Goal: Use online tool/utility

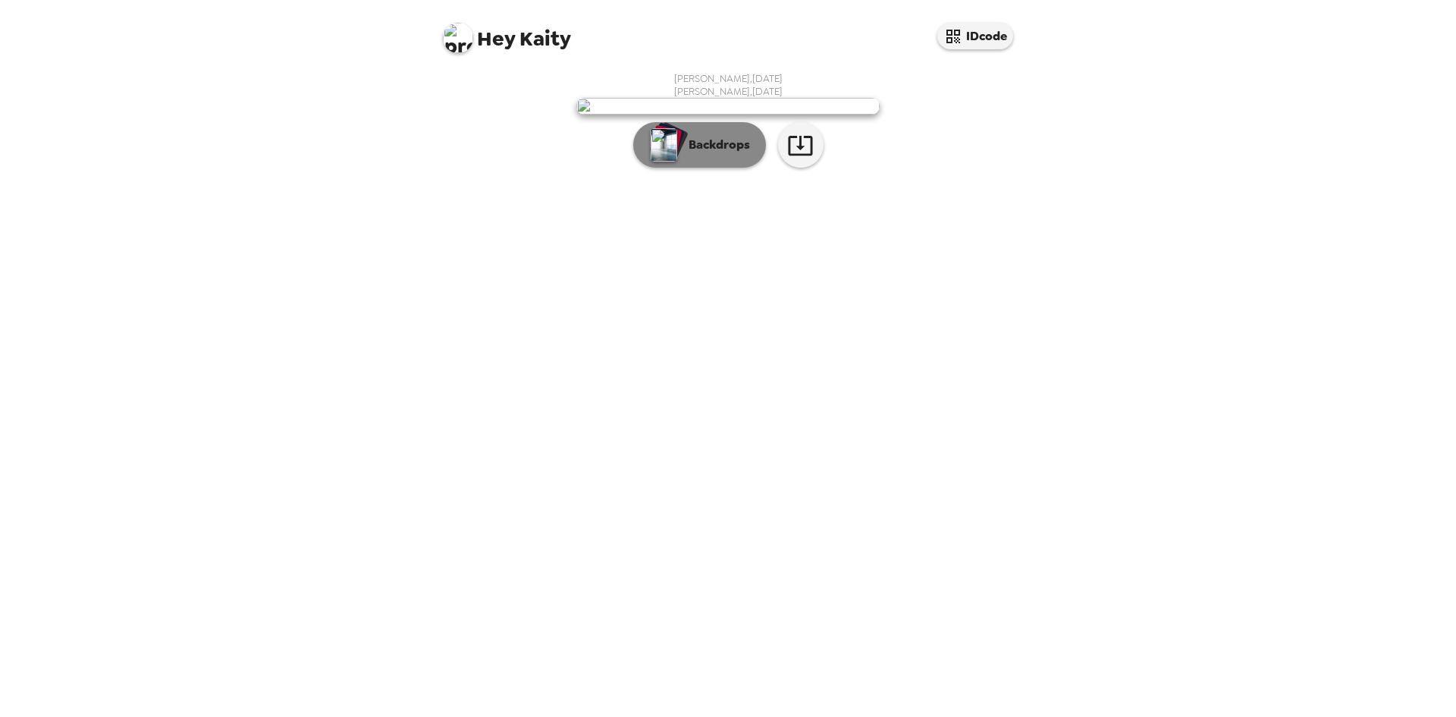
click at [721, 154] on p "Backdrops" at bounding box center [715, 145] width 69 height 18
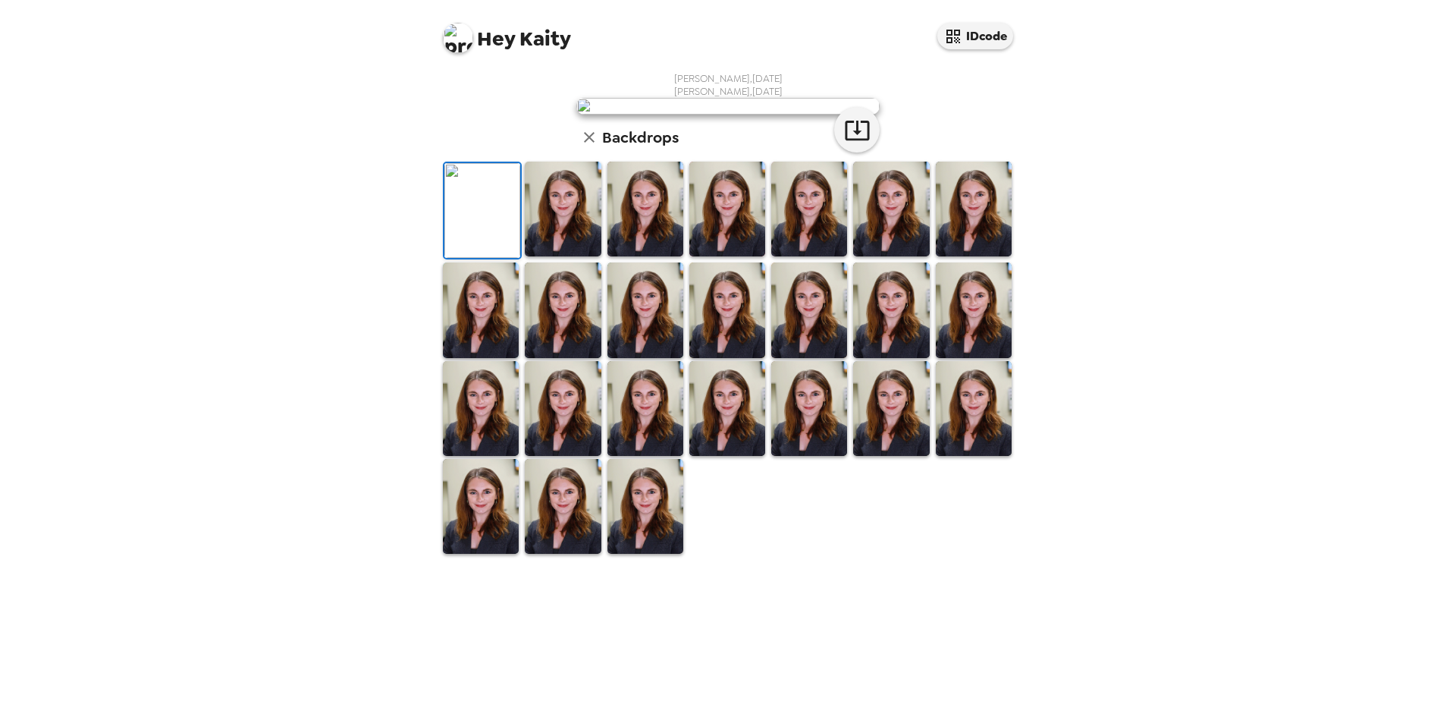
scroll to position [216, 0]
click at [665, 554] on img at bounding box center [645, 506] width 76 height 95
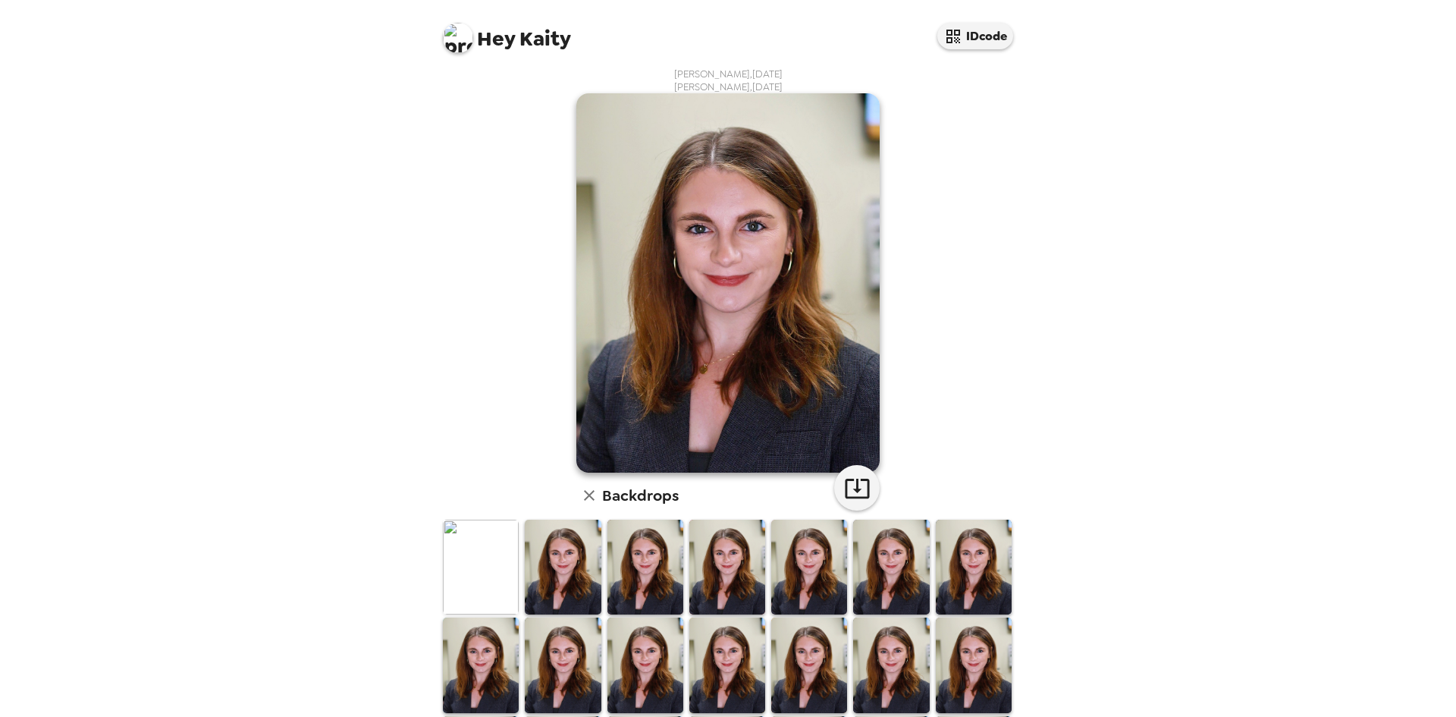
scroll to position [0, 0]
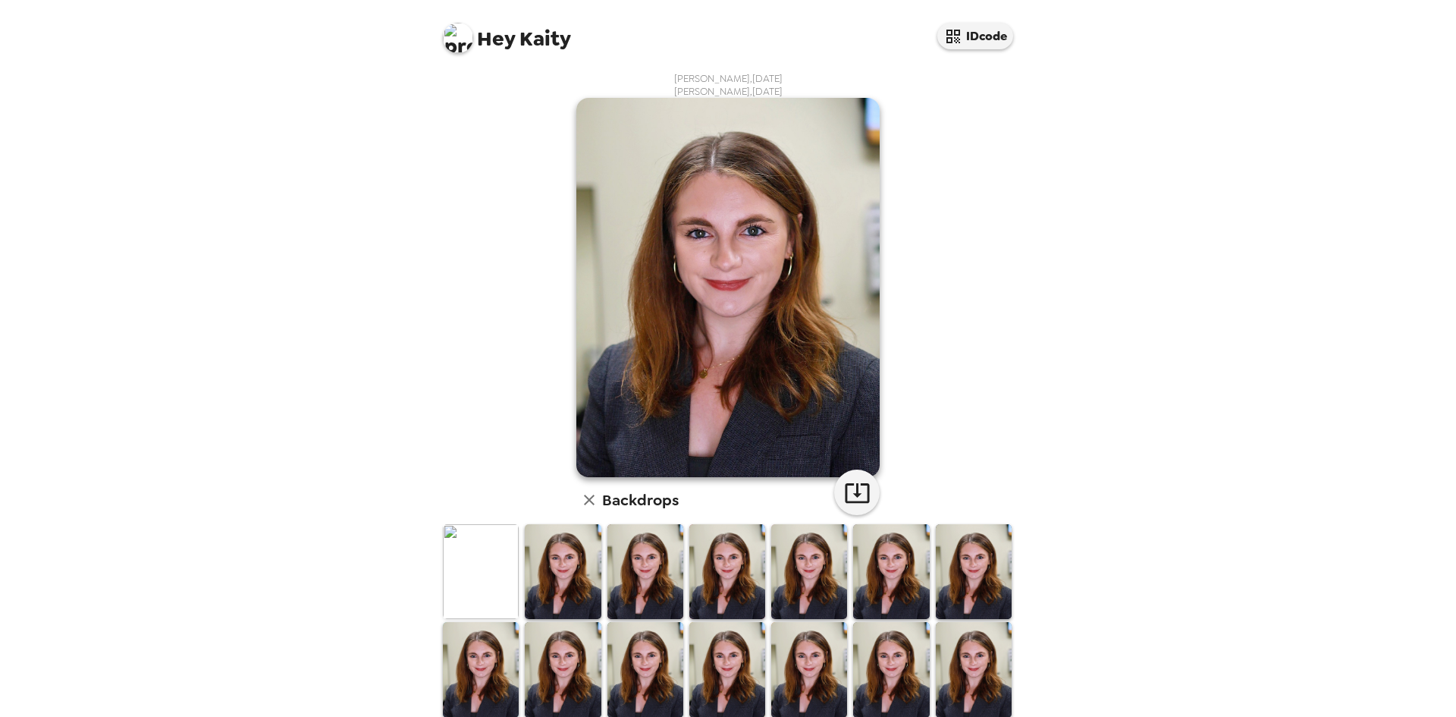
click at [483, 563] on img at bounding box center [481, 571] width 76 height 95
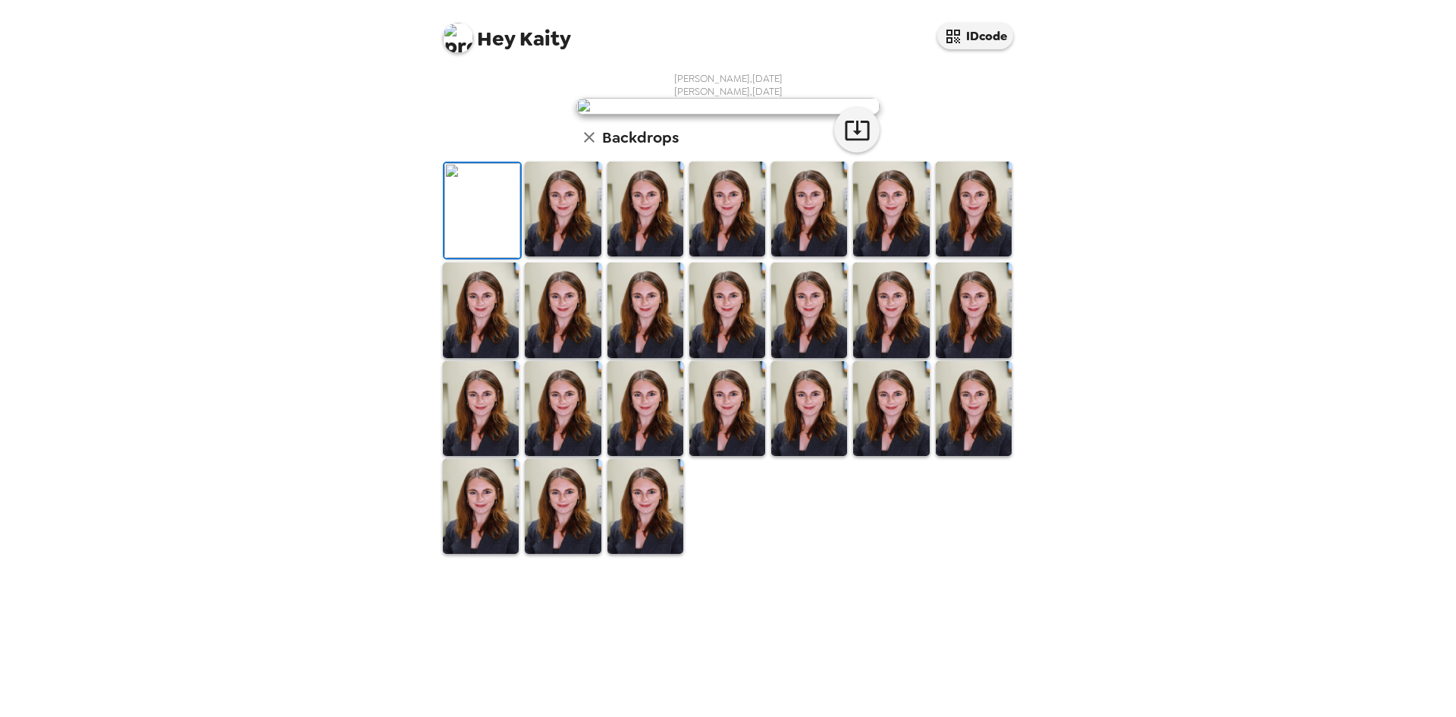
click at [558, 256] on img at bounding box center [563, 209] width 76 height 95
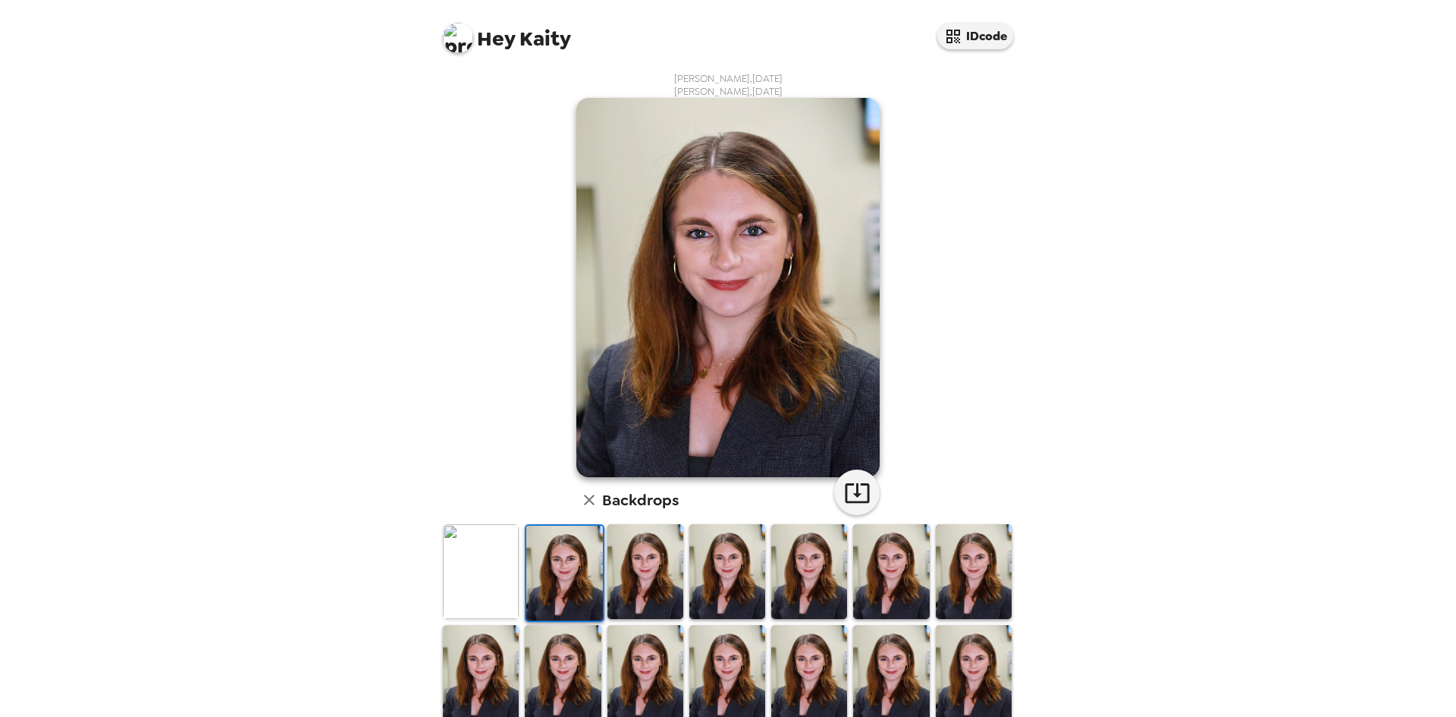
click at [651, 585] on img at bounding box center [645, 571] width 76 height 95
click at [739, 592] on img at bounding box center [727, 571] width 76 height 95
click at [812, 589] on img at bounding box center [809, 571] width 76 height 95
click at [892, 589] on img at bounding box center [891, 571] width 76 height 95
click at [986, 594] on img at bounding box center [974, 571] width 76 height 95
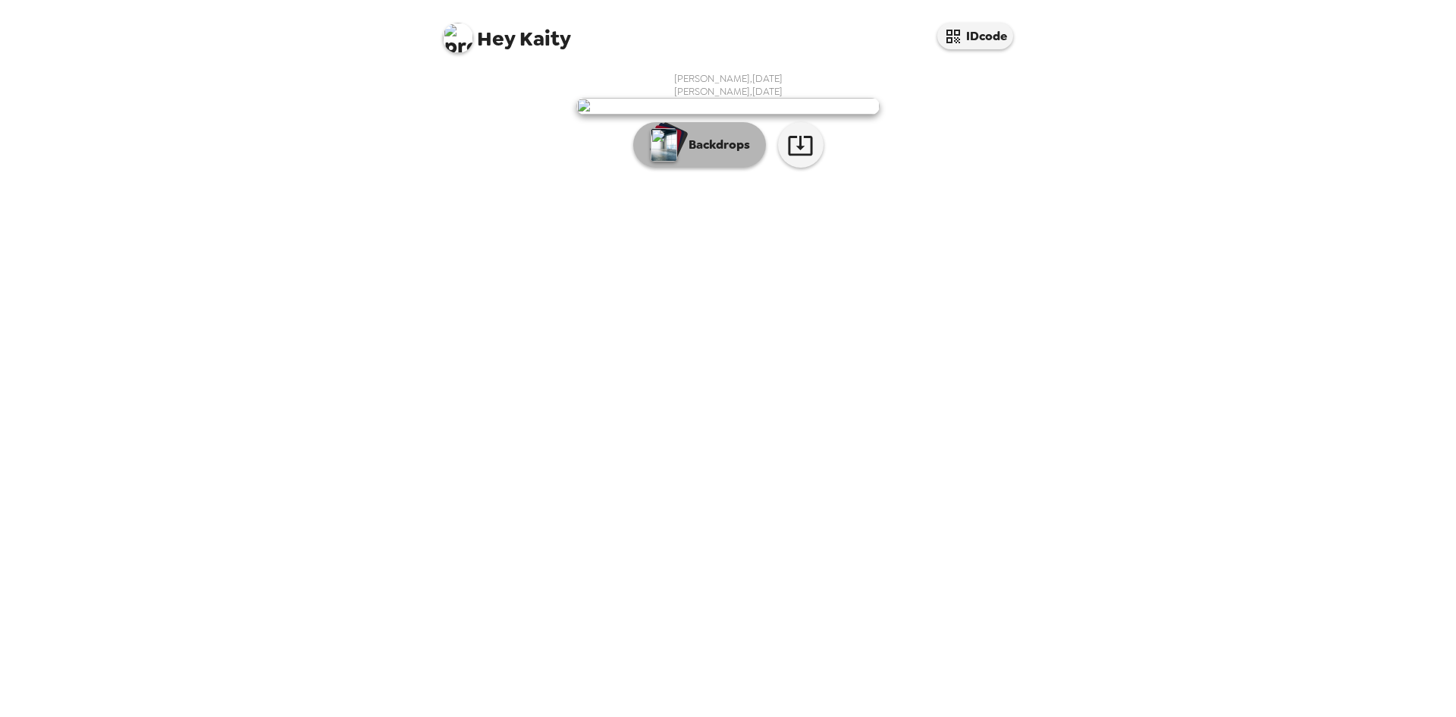
click at [736, 154] on p "Backdrops" at bounding box center [715, 145] width 69 height 18
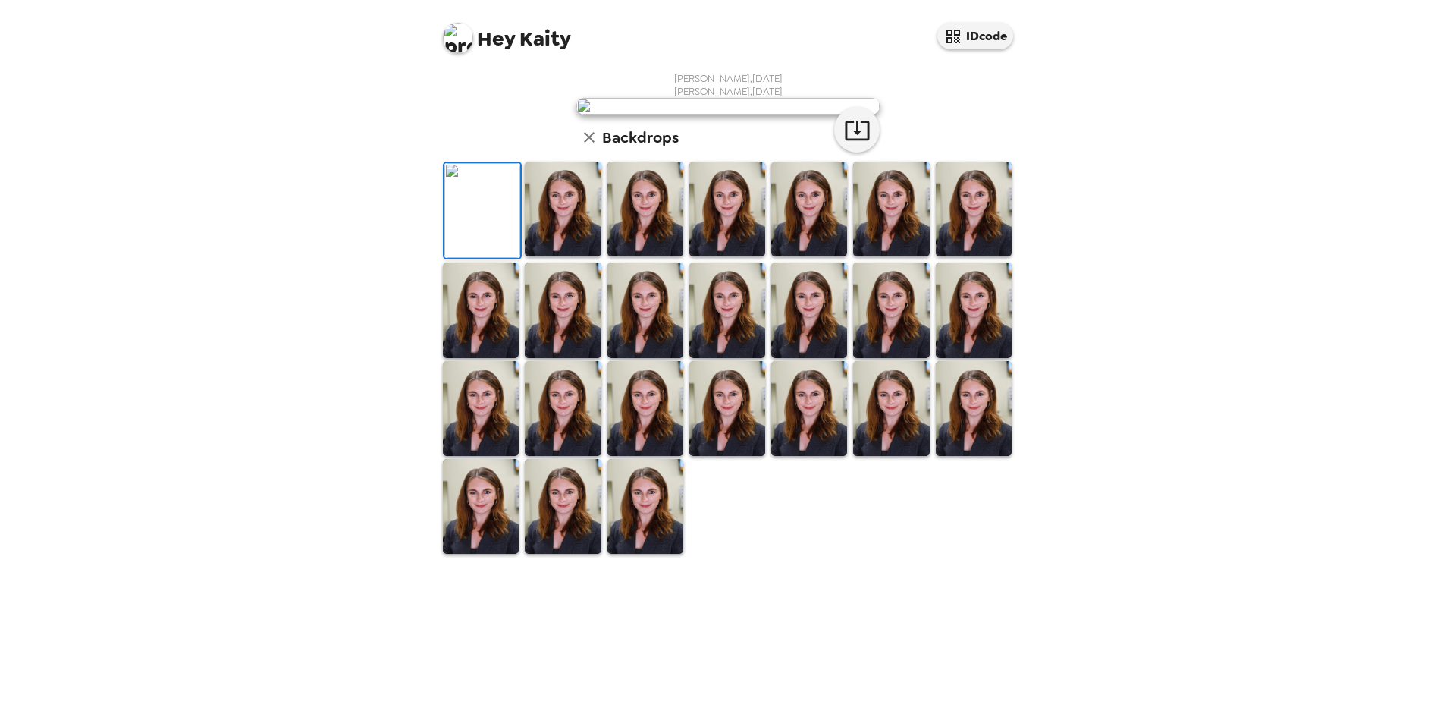
click at [553, 256] on img at bounding box center [563, 209] width 76 height 95
